Goal: Transaction & Acquisition: Purchase product/service

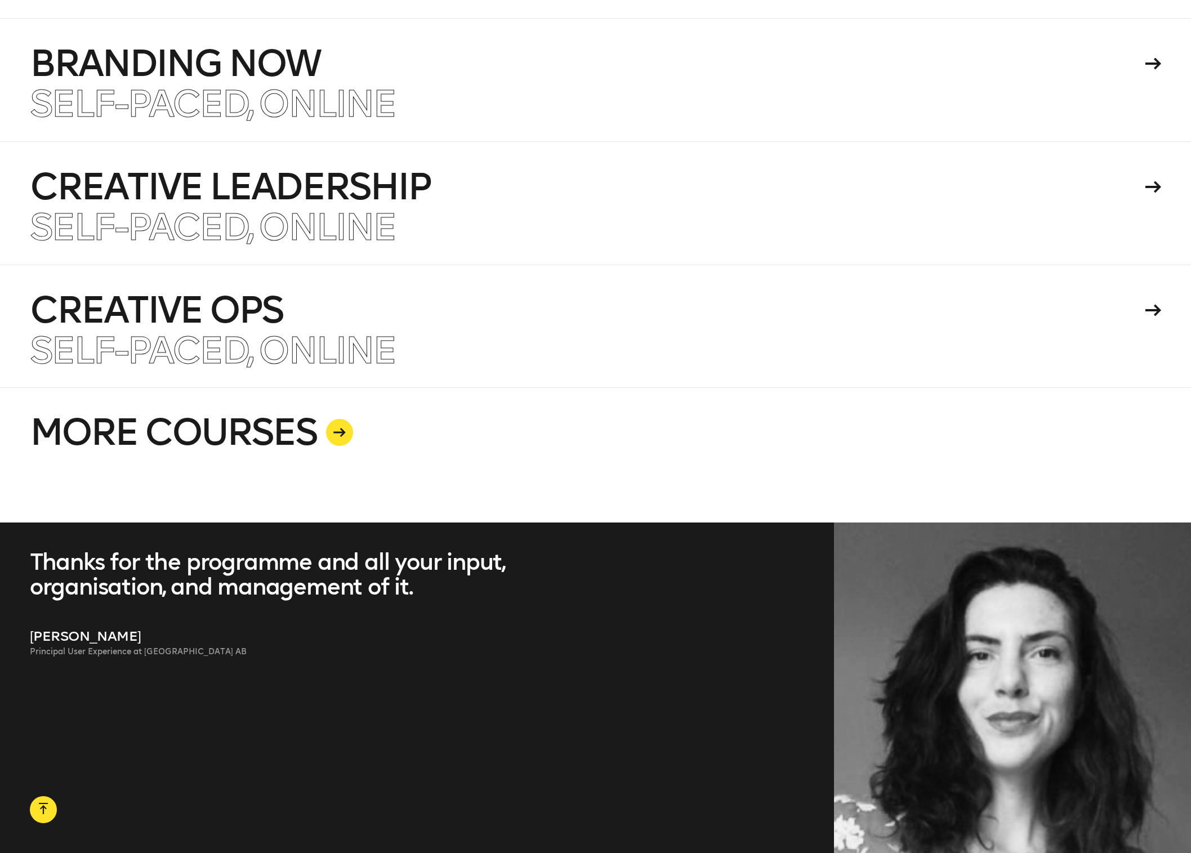
scroll to position [3202, 0]
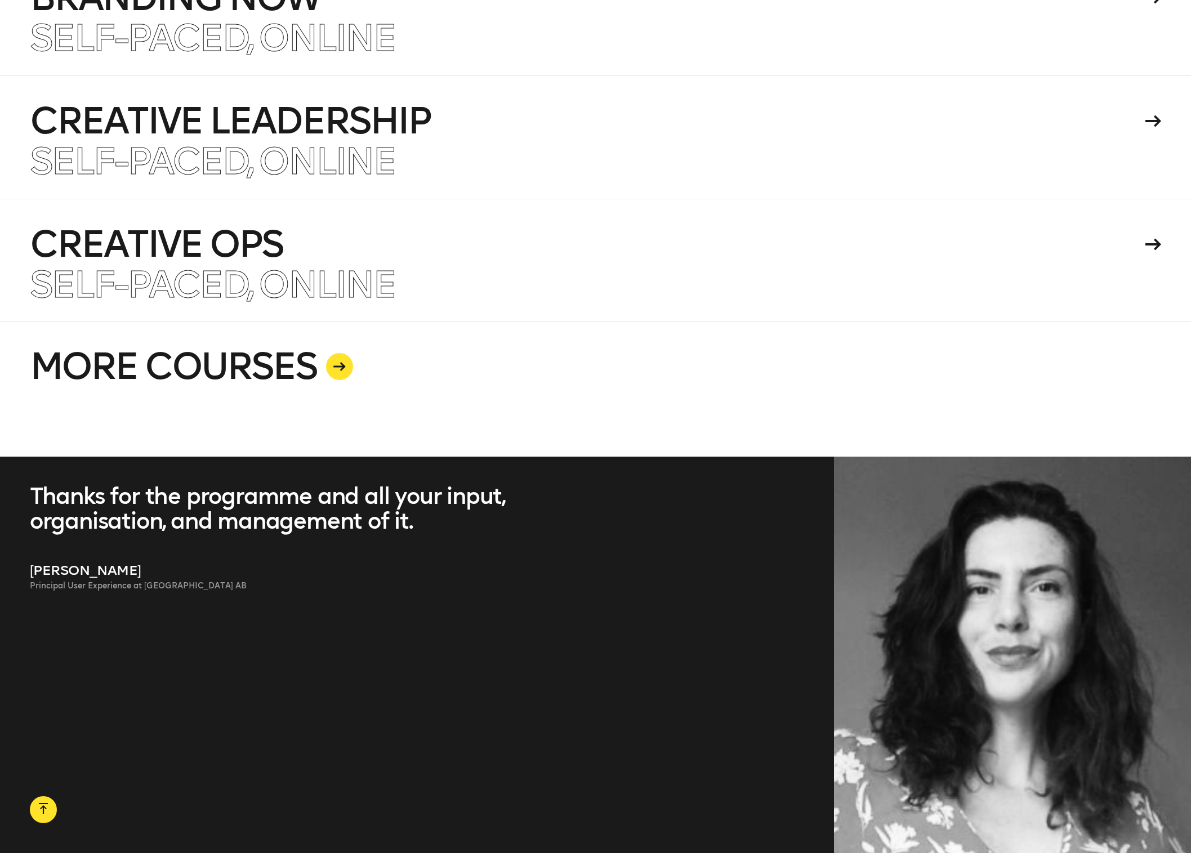
click at [340, 362] on icon at bounding box center [339, 366] width 12 height 9
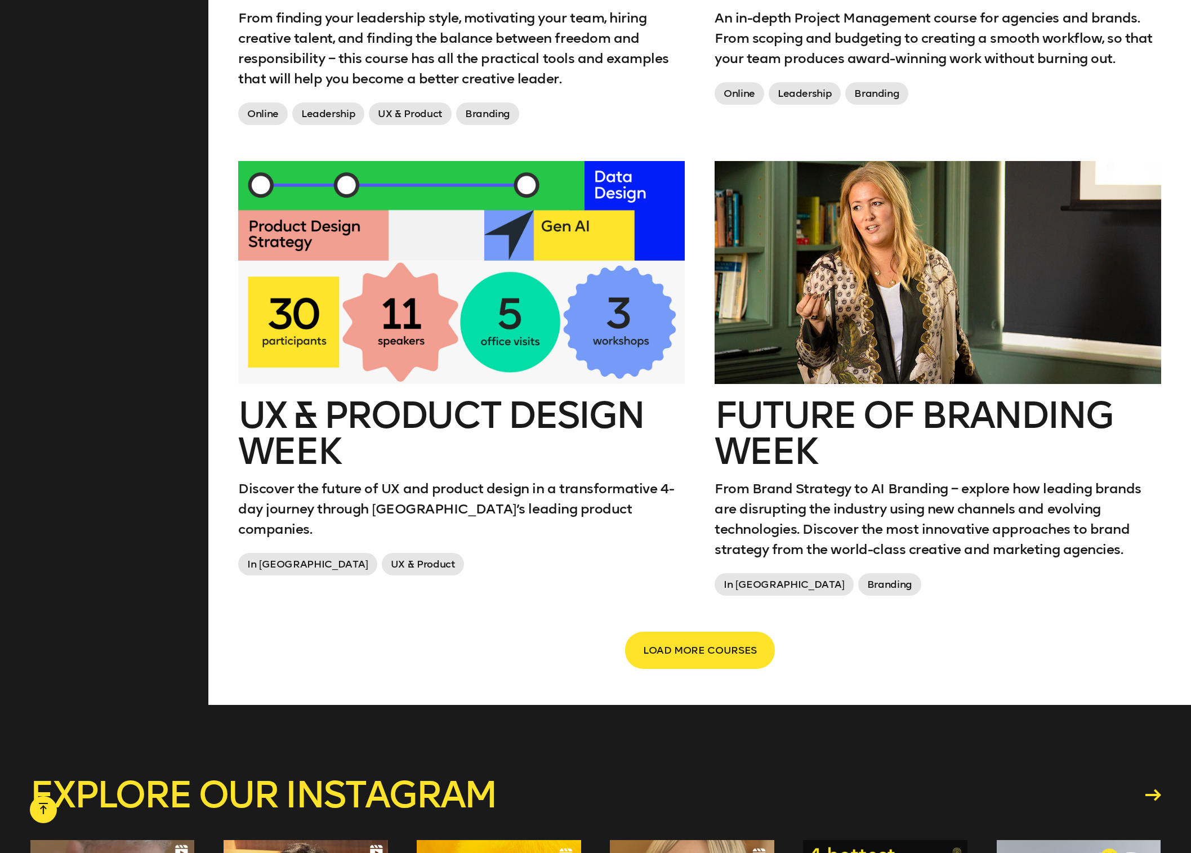
scroll to position [1788, 0]
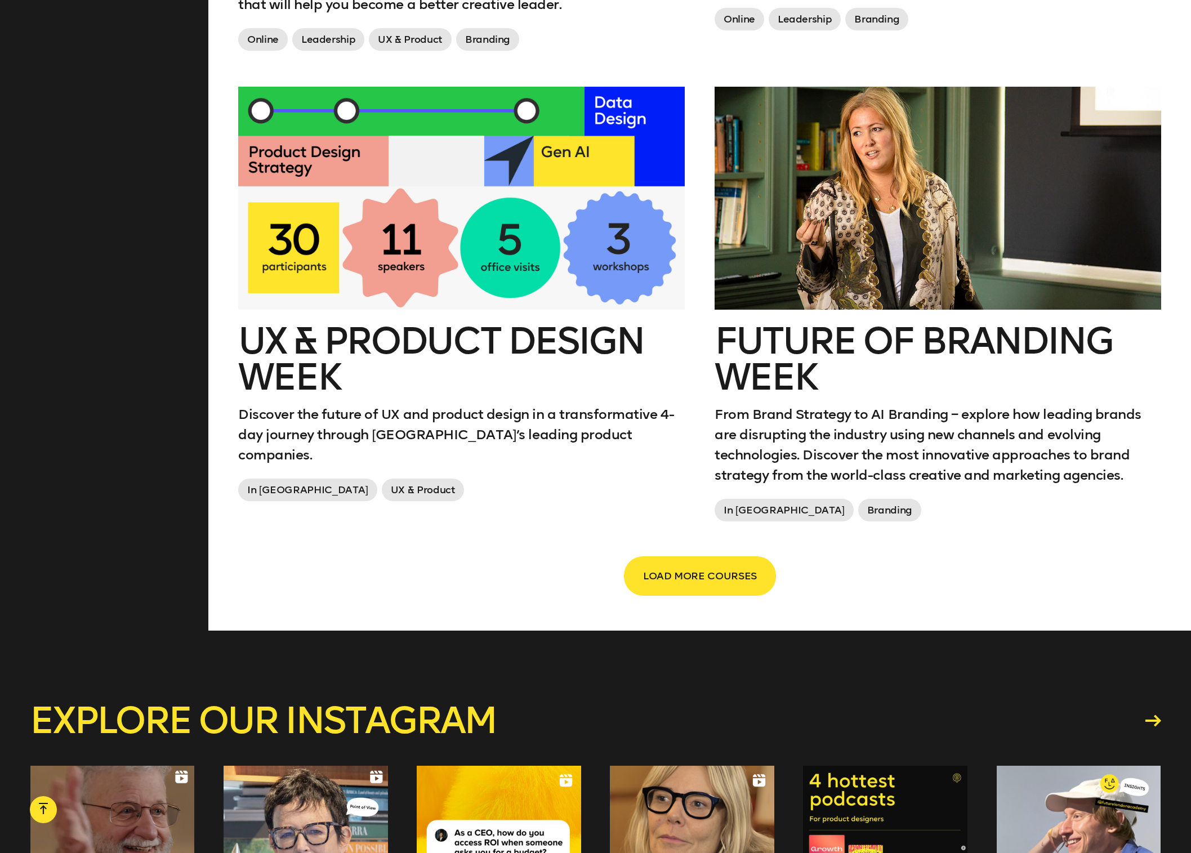
click at [672, 569] on span "LOAD MORE COURSES" at bounding box center [700, 575] width 114 height 21
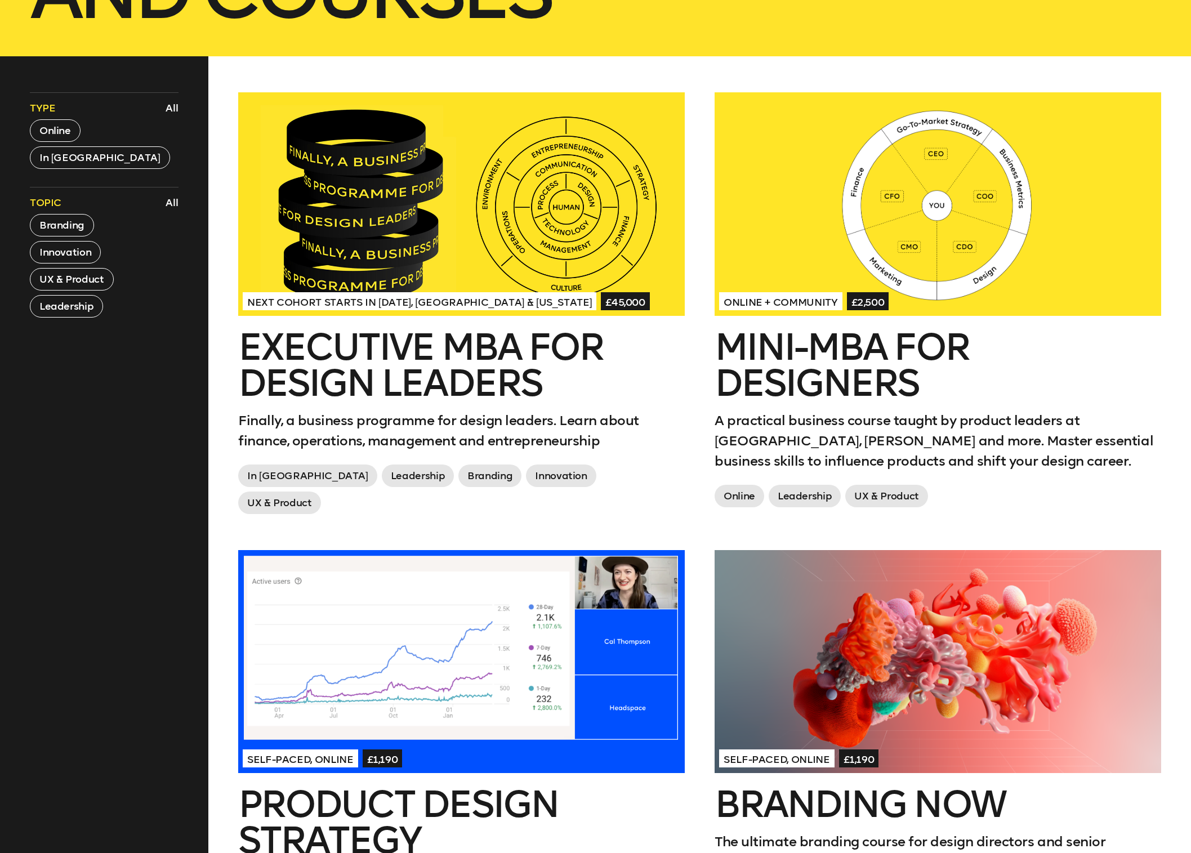
scroll to position [419, 0]
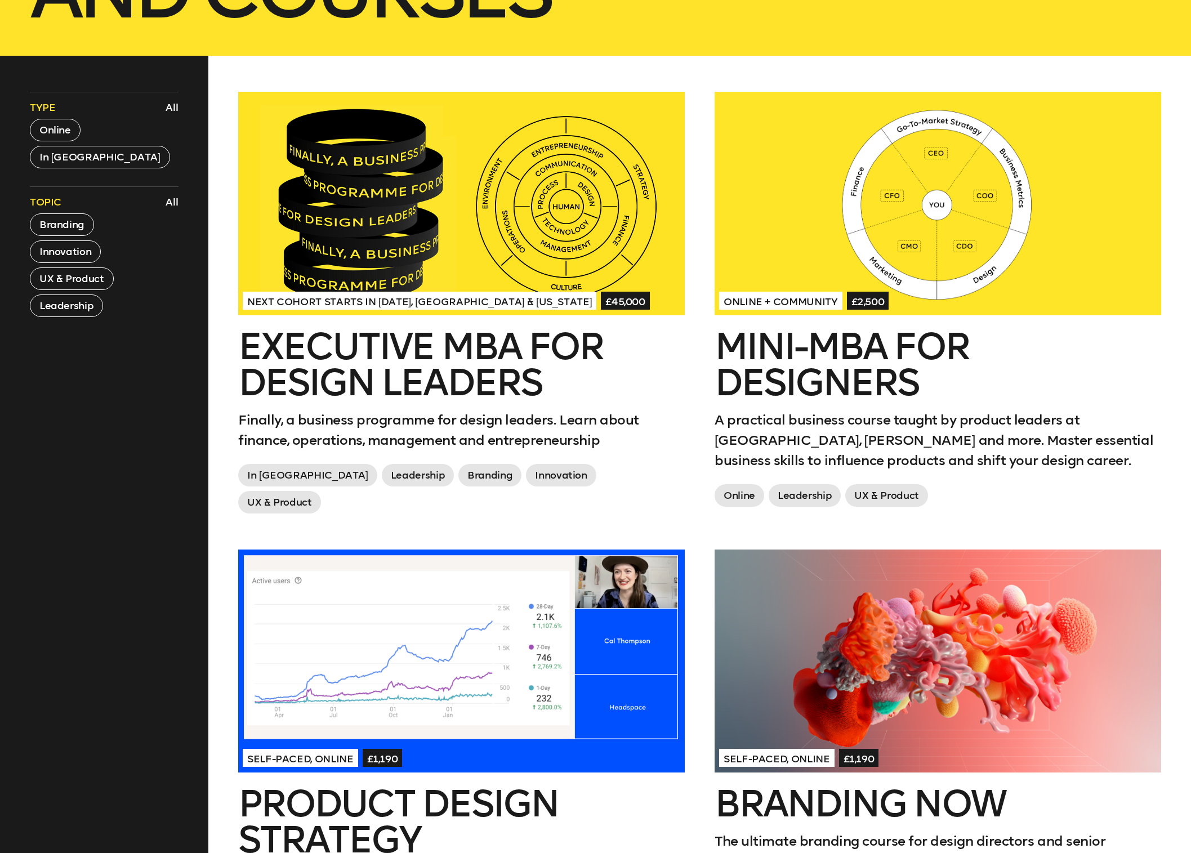
click at [979, 234] on div at bounding box center [938, 204] width 447 height 224
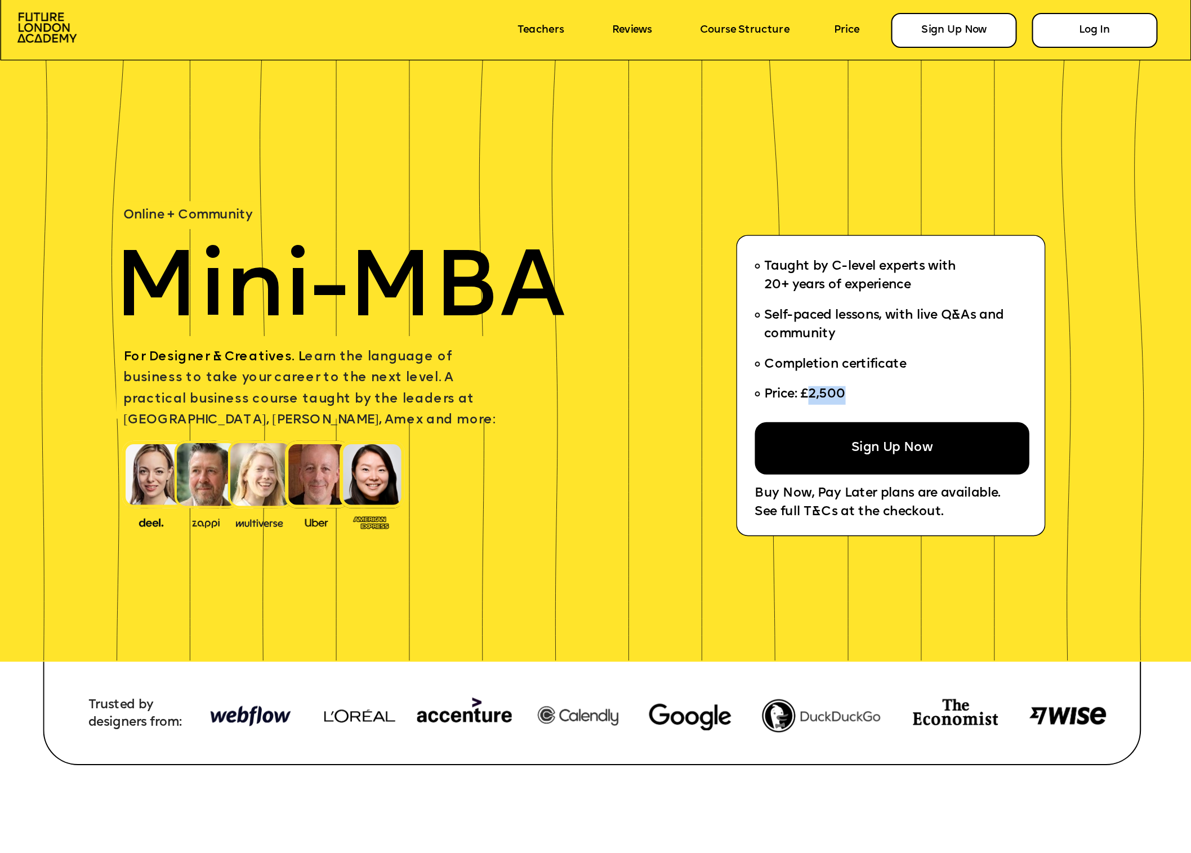
drag, startPoint x: 811, startPoint y: 395, endPoint x: 849, endPoint y: 400, distance: 38.6
click at [844, 396] on span "Price: £2,500" at bounding box center [805, 395] width 82 height 13
click at [851, 398] on li "Price: £2,500" at bounding box center [885, 398] width 263 height 36
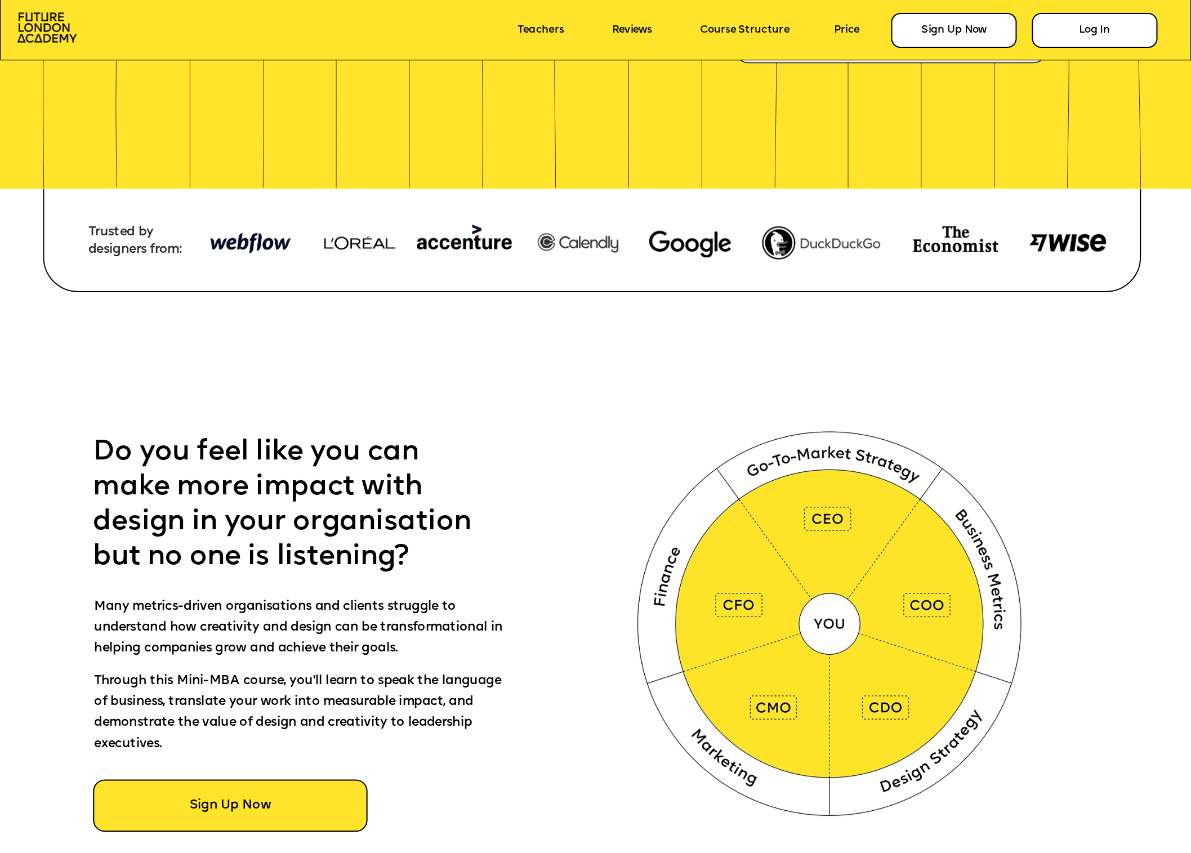
scroll to position [650, 0]
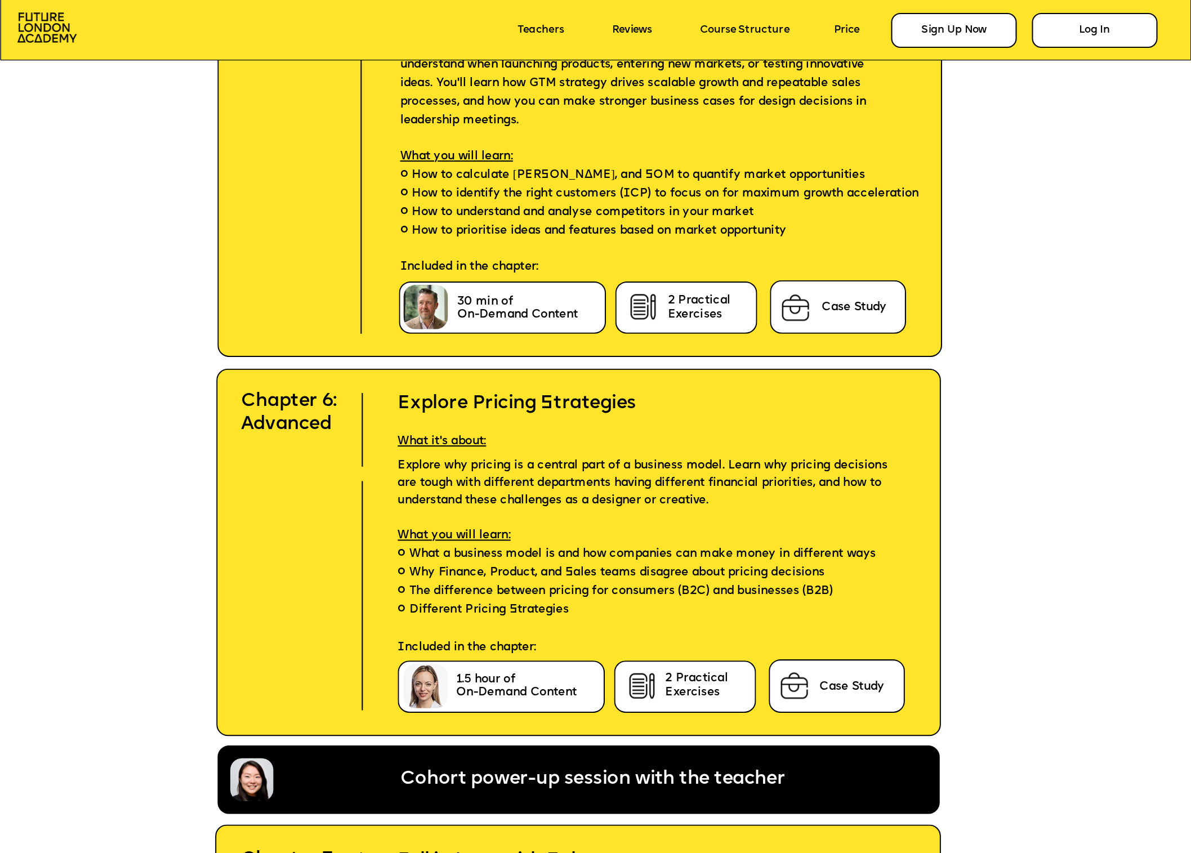
scroll to position [5529, 0]
